Goal: Use online tool/utility: Utilize a website feature to perform a specific function

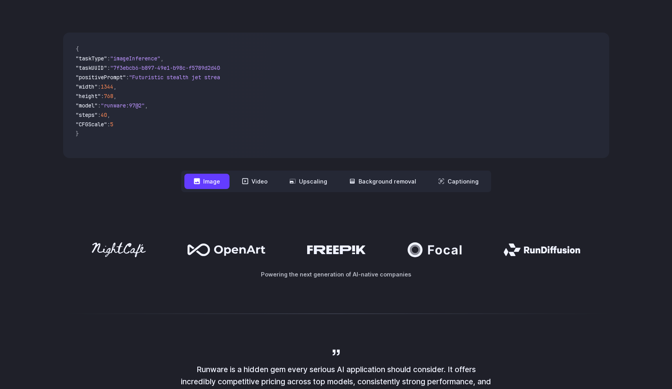
scroll to position [229, 0]
click at [317, 176] on button "Upscaling" at bounding box center [308, 180] width 56 height 15
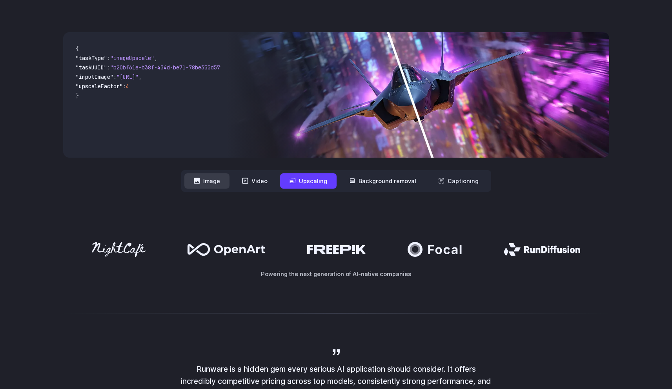
click at [216, 185] on button "Image" at bounding box center [206, 180] width 45 height 15
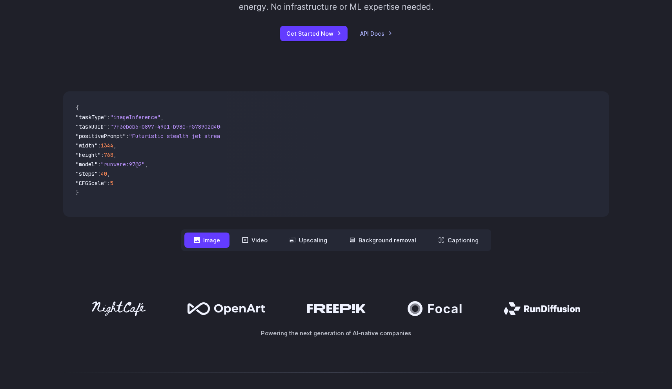
scroll to position [0, 0]
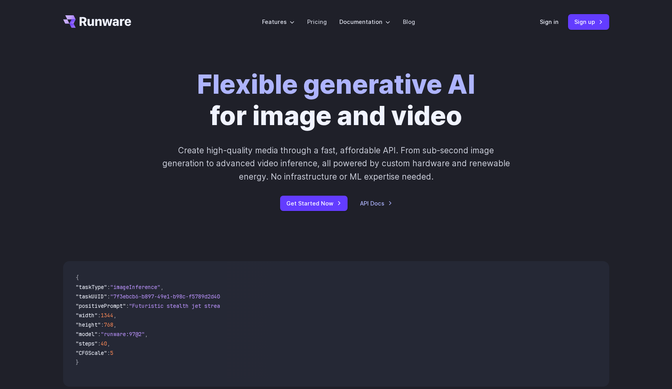
click at [534, 20] on header "Features Tasks Image generation Video generation Sonic Inference Engine™ Models…" at bounding box center [336, 22] width 565 height 44
click at [541, 20] on link "Sign in" at bounding box center [549, 21] width 19 height 9
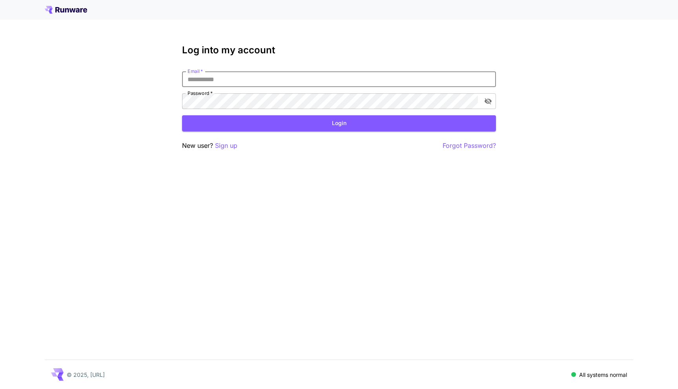
click at [275, 74] on input "Email   *" at bounding box center [339, 79] width 314 height 16
type input "**********"
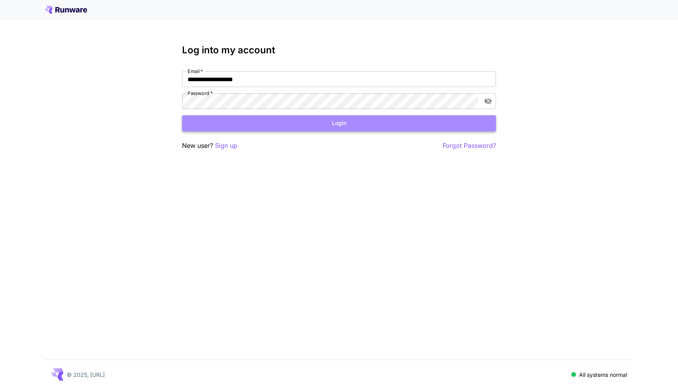
click at [320, 122] on button "Login" at bounding box center [339, 123] width 314 height 16
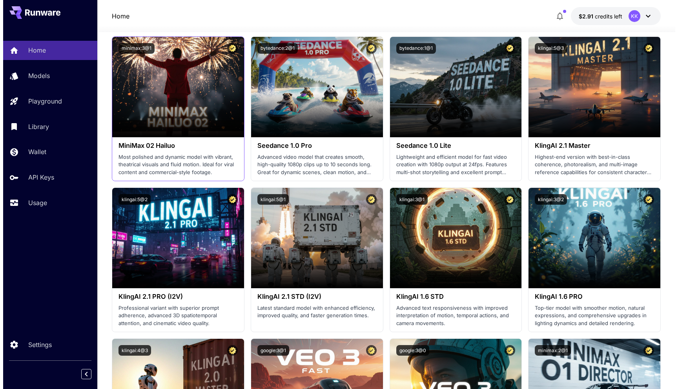
scroll to position [213, 0]
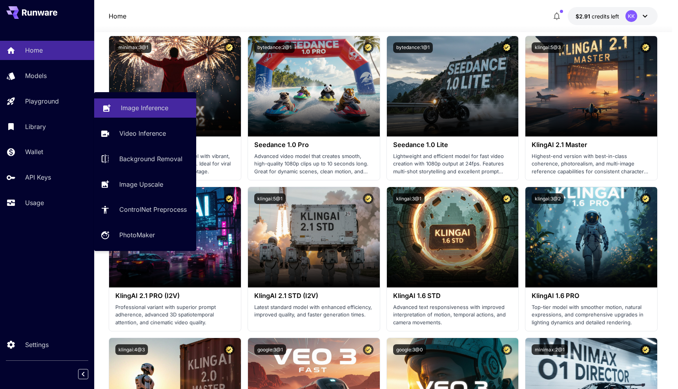
click at [160, 105] on p "Image Inference" at bounding box center [144, 107] width 47 height 9
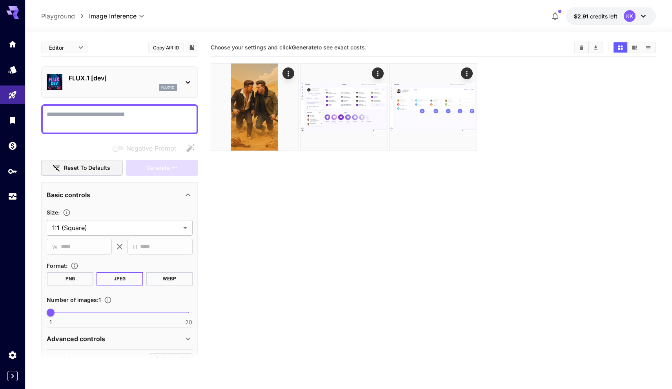
click at [189, 79] on icon at bounding box center [187, 82] width 9 height 9
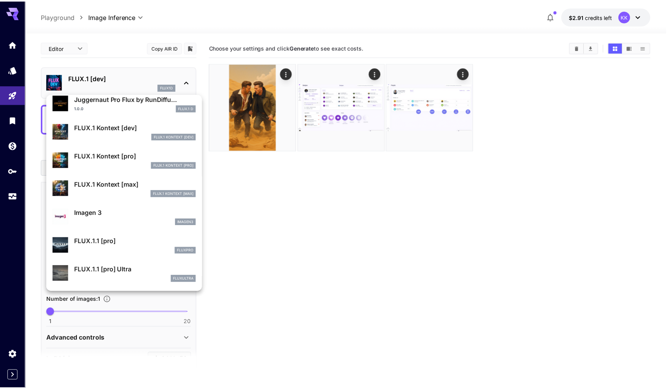
scroll to position [314, 0]
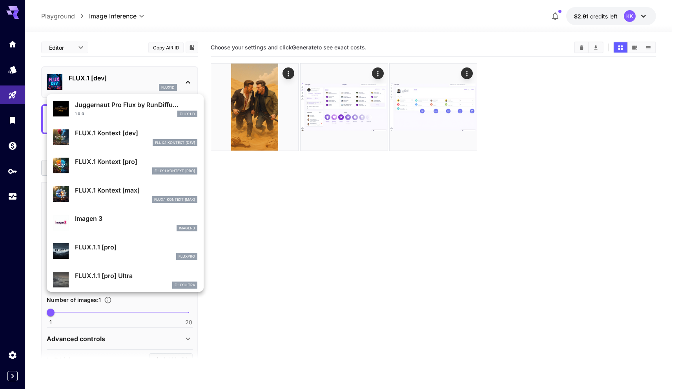
click at [133, 162] on p "FLUX.1 Kontext [pro]" at bounding box center [136, 161] width 122 height 9
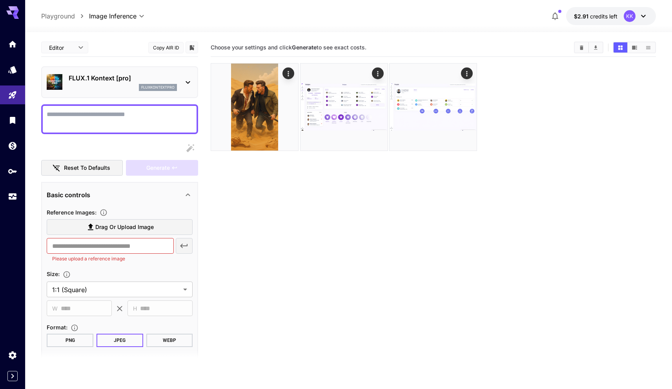
click at [121, 120] on textarea "Display cost in response" at bounding box center [120, 119] width 146 height 19
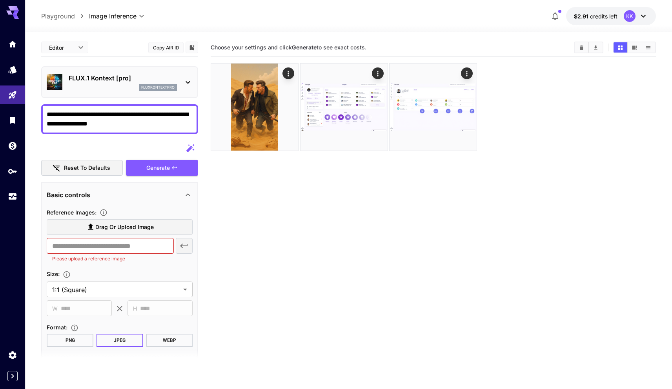
type textarea "**********"
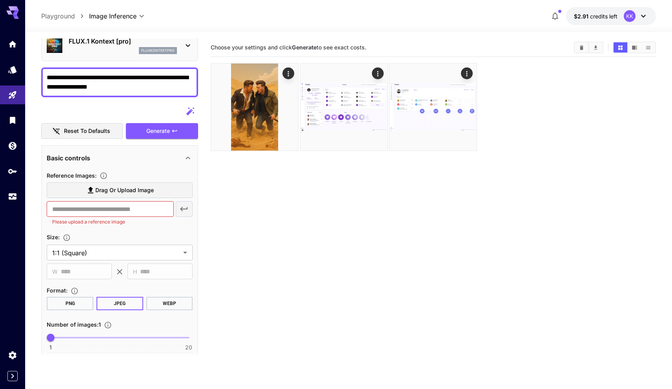
scroll to position [38, 0]
click at [116, 192] on span "Drag or upload image" at bounding box center [124, 190] width 58 height 10
click at [0, 0] on input "Drag or upload image" at bounding box center [0, 0] width 0 height 0
